Goal: Book appointment/travel/reservation

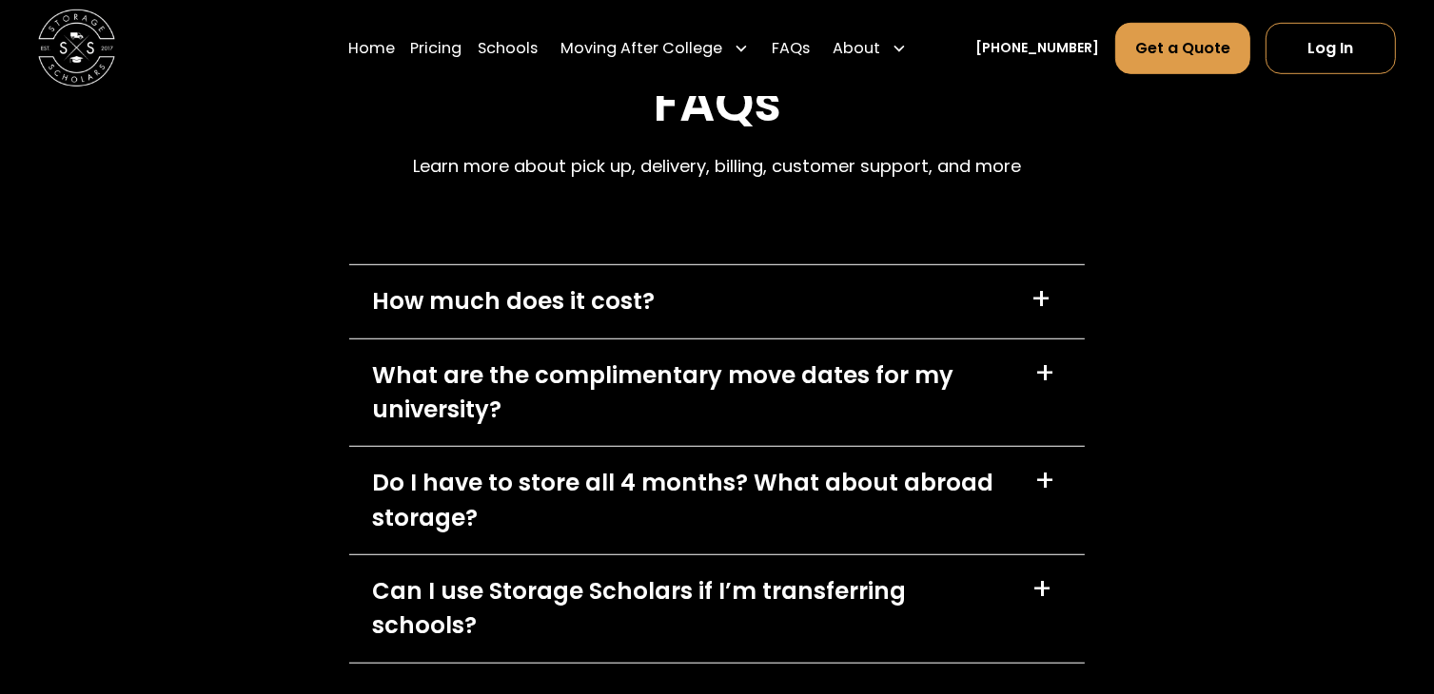
scroll to position [8353, 0]
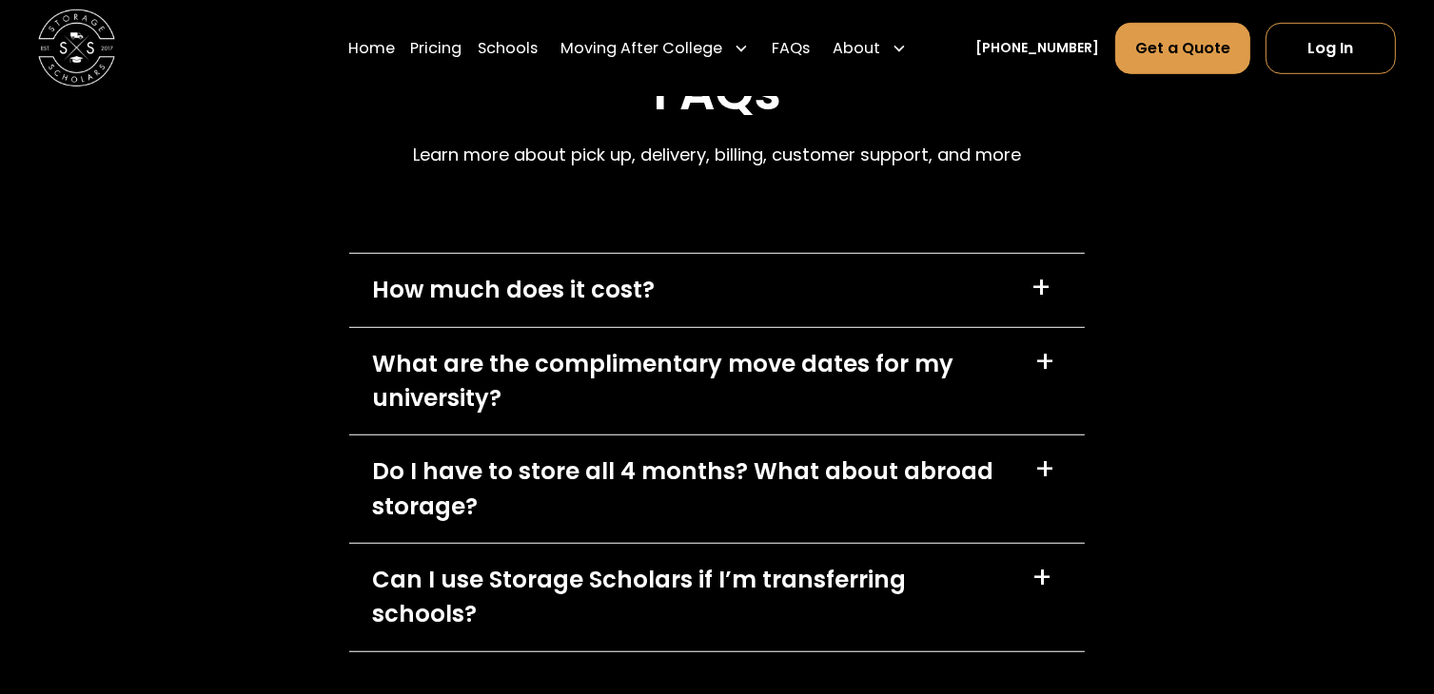
click at [715, 347] on div "What are the complimentary move dates for my university?" at bounding box center [691, 381] width 638 height 68
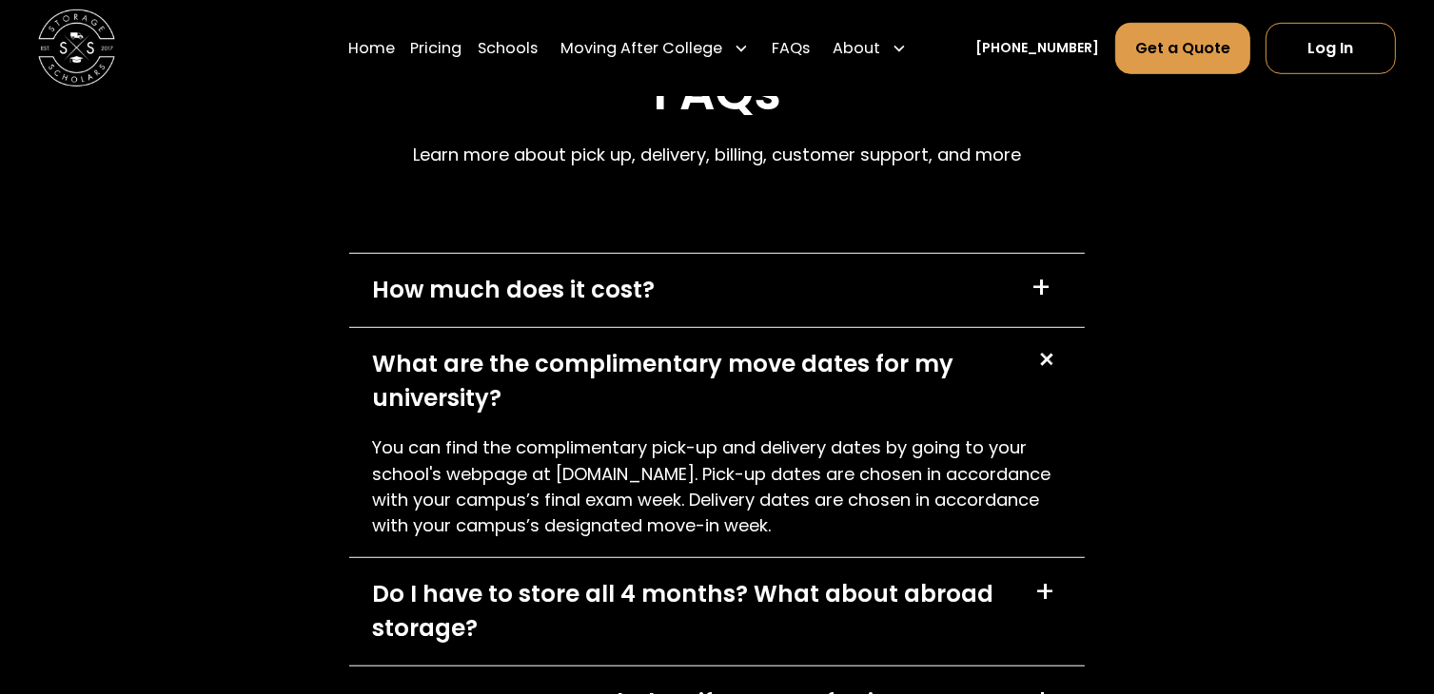
click at [715, 347] on div "What are the complimentary move dates for my university?" at bounding box center [691, 381] width 638 height 68
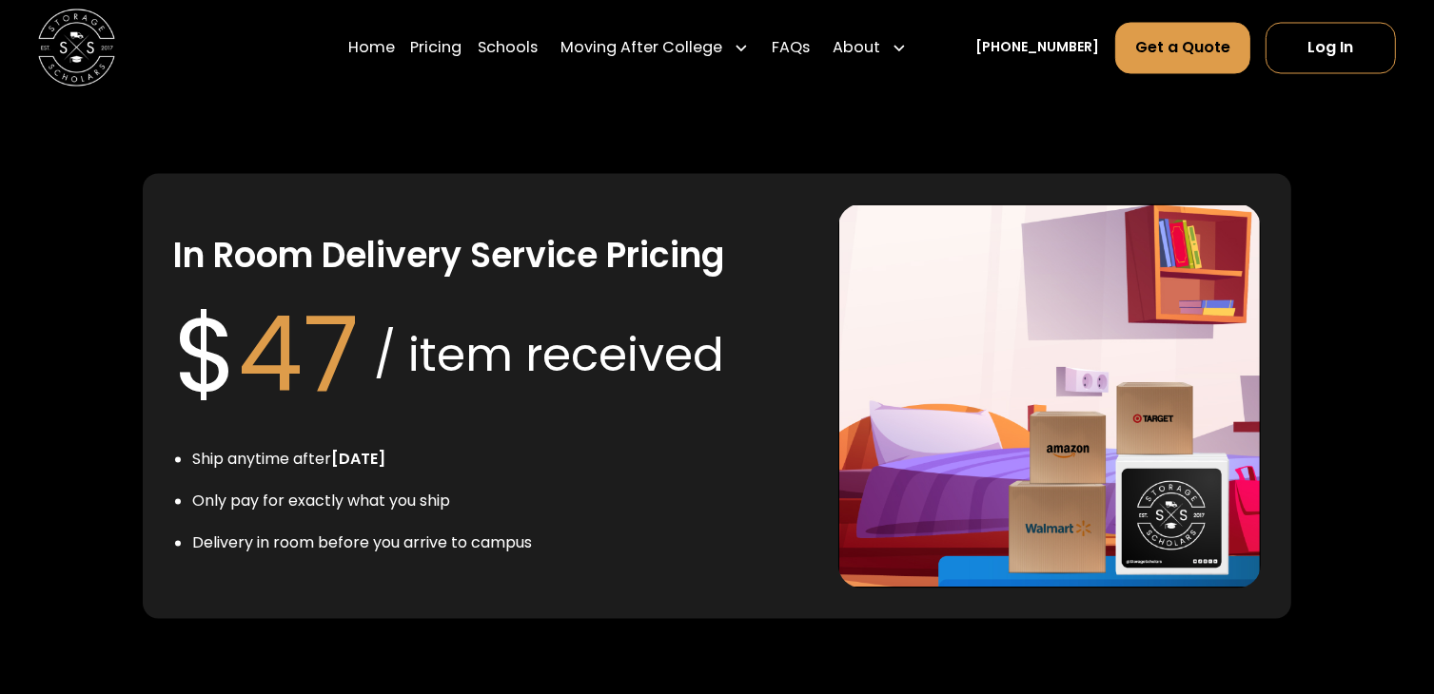
scroll to position [3560, 0]
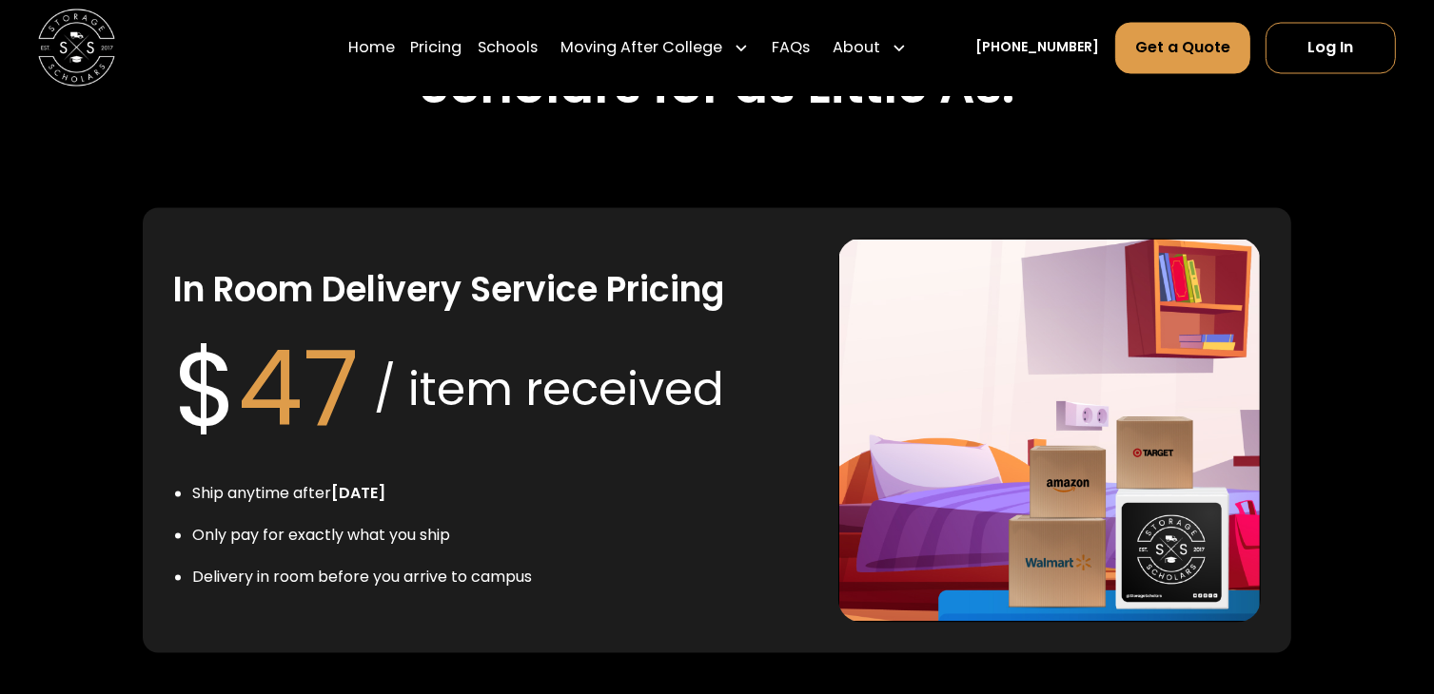
click at [509, 268] on h3 "In Room Delivery Service Pricing" at bounding box center [448, 290] width 551 height 45
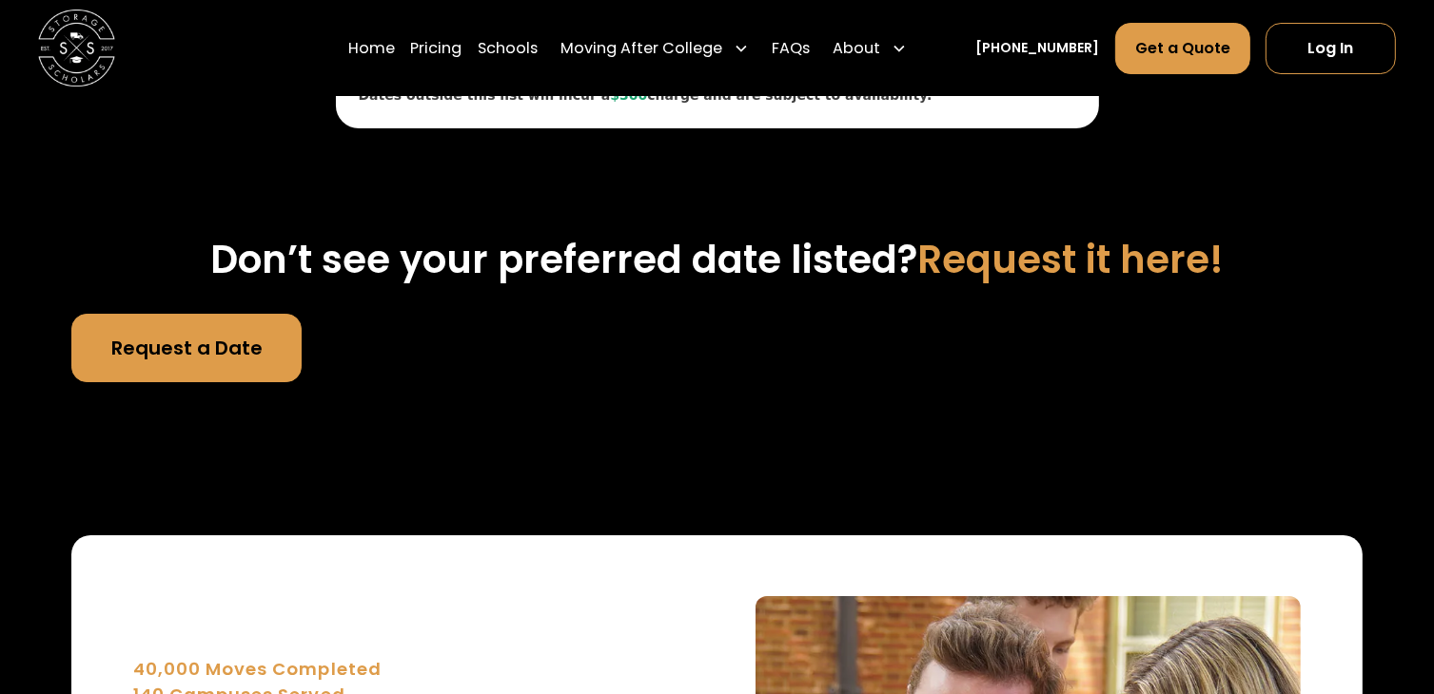
scroll to position [6868, 0]
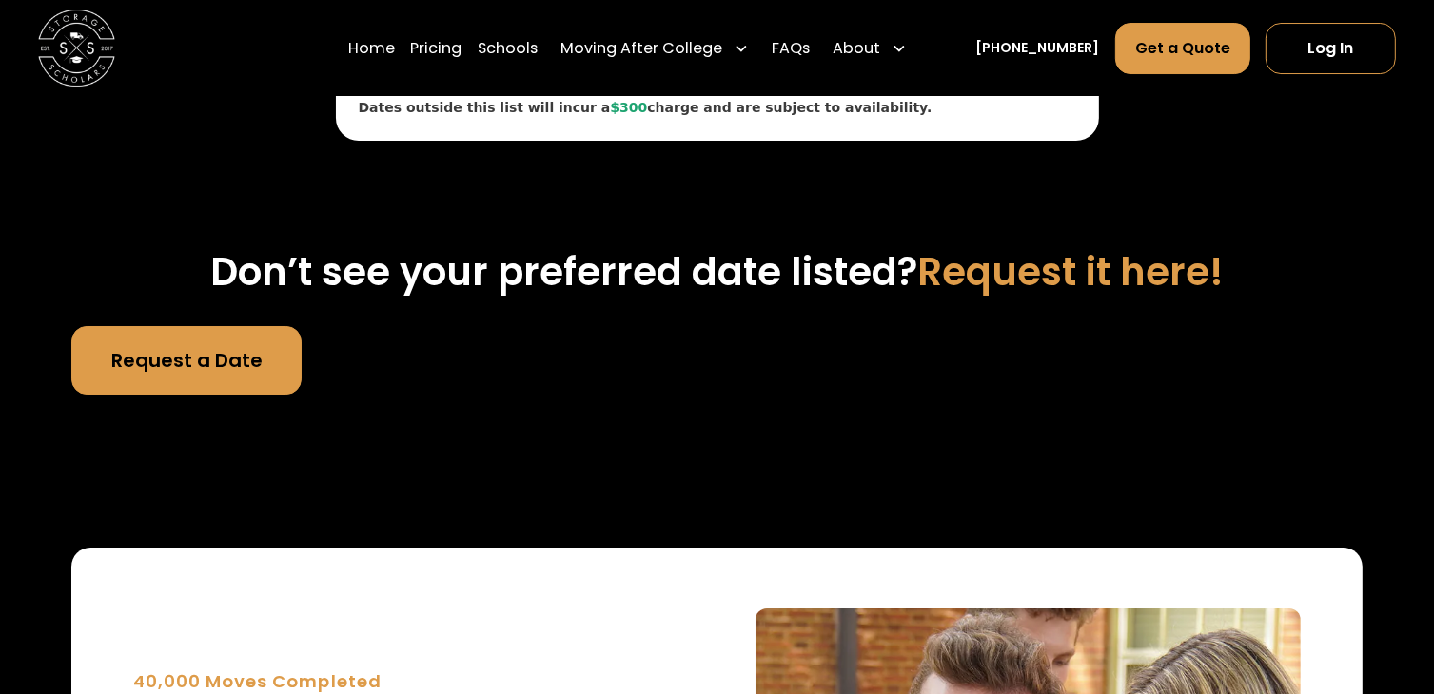
click at [204, 326] on link "Request a Date" at bounding box center [185, 360] width 229 height 68
